Goal: Task Accomplishment & Management: Use online tool/utility

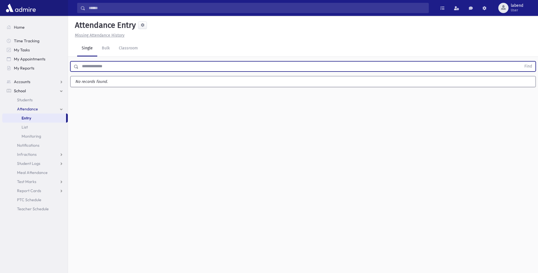
click at [521, 62] on button "Find" at bounding box center [528, 67] width 14 height 10
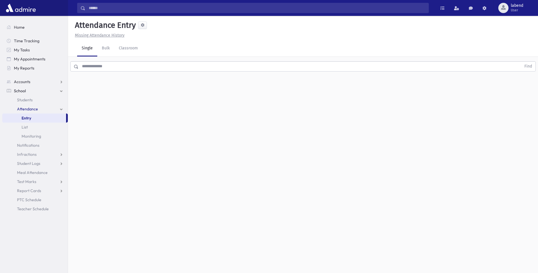
click at [200, 73] on div "Find" at bounding box center [303, 65] width 470 height 17
click at [235, 67] on input "text" at bounding box center [300, 66] width 443 height 10
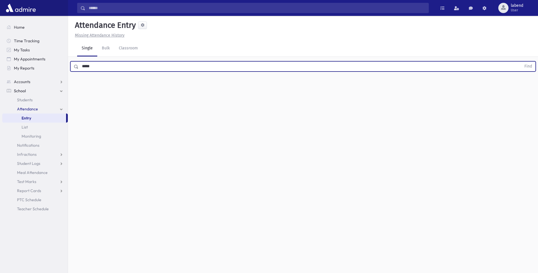
type input "*****"
click at [521, 62] on button "Find" at bounding box center [528, 67] width 14 height 10
click at [329, 85] on icon "AttTypes" at bounding box center [329, 84] width 4 height 5
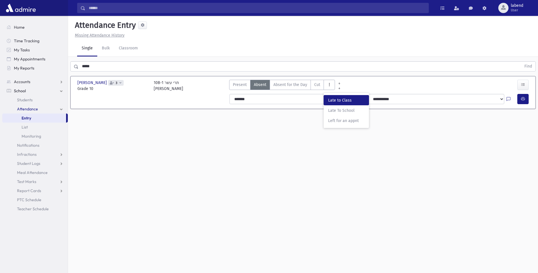
click at [332, 100] on span "Late to Class" at bounding box center [346, 100] width 36 height 6
click at [517, 97] on div at bounding box center [512, 99] width 11 height 10
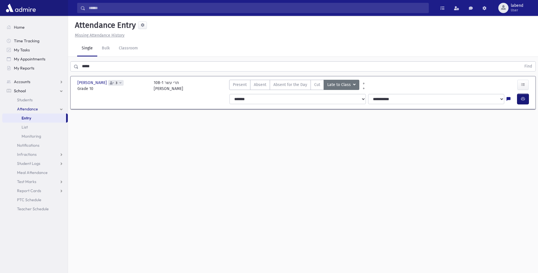
click at [518, 97] on button "button" at bounding box center [523, 99] width 11 height 10
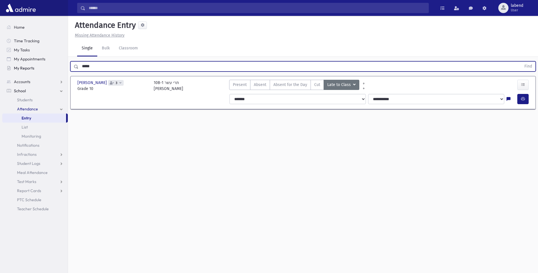
drag, startPoint x: 99, startPoint y: 68, endPoint x: 62, endPoint y: 72, distance: 37.1
click at [62, 72] on div "Search Results All Accounts" at bounding box center [269, 143] width 538 height 286
click at [521, 62] on button "Find" at bounding box center [528, 67] width 14 height 10
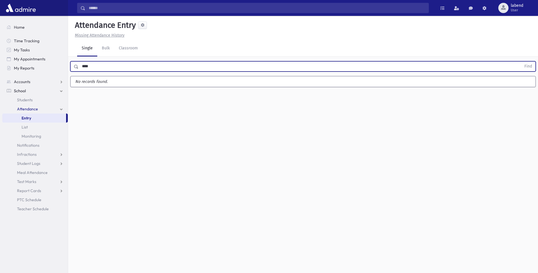
type input "*****"
drag, startPoint x: 98, startPoint y: 65, endPoint x: 24, endPoint y: 75, distance: 74.1
click at [24, 75] on div "Search Results All Accounts" at bounding box center [269, 143] width 538 height 286
type input "****"
click at [521, 62] on button "Find" at bounding box center [528, 67] width 14 height 10
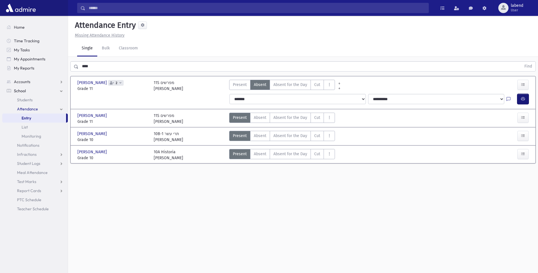
click at [519, 99] on button "button" at bounding box center [523, 99] width 11 height 10
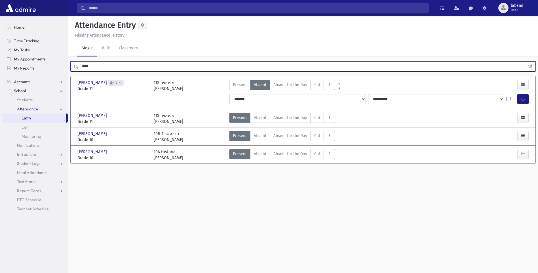
drag, startPoint x: 92, startPoint y: 68, endPoint x: 69, endPoint y: 72, distance: 23.3
click at [69, 72] on div "**** Find" at bounding box center [303, 65] width 470 height 17
click at [521, 62] on button "Find" at bounding box center [528, 67] width 14 height 10
